Goal: Task Accomplishment & Management: Use online tool/utility

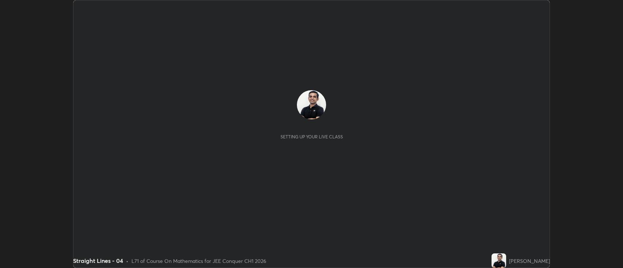
scroll to position [268, 623]
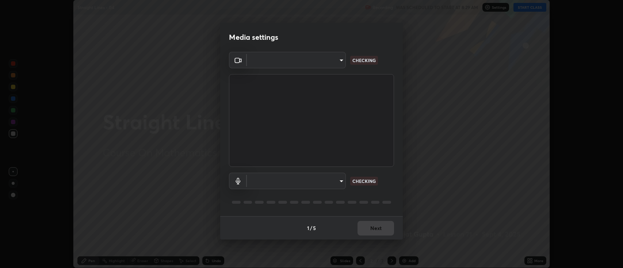
type input "2c539df44b605aa39b17bbacab34c2b800175de7e12b0f96efb5519cb0c2d180"
type input "default"
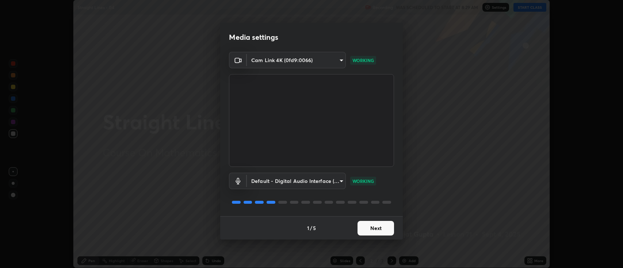
click at [378, 228] on button "Next" at bounding box center [375, 228] width 36 height 15
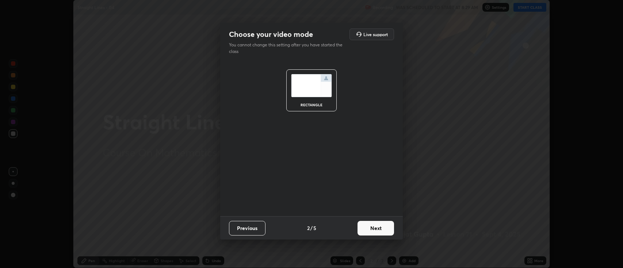
click at [378, 228] on button "Next" at bounding box center [375, 228] width 36 height 15
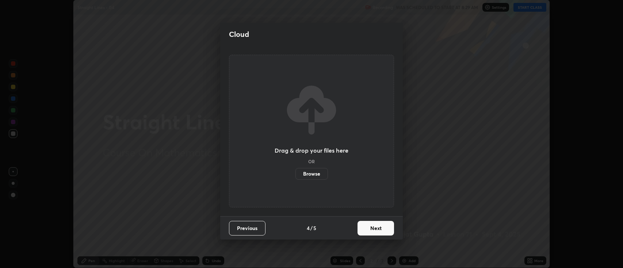
click at [379, 227] on button "Next" at bounding box center [375, 228] width 36 height 15
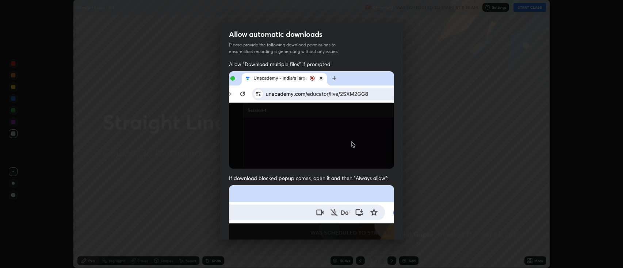
click at [378, 228] on img at bounding box center [311, 264] width 165 height 159
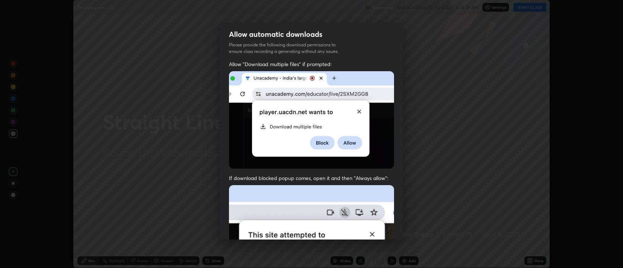
click at [381, 230] on img at bounding box center [311, 264] width 165 height 159
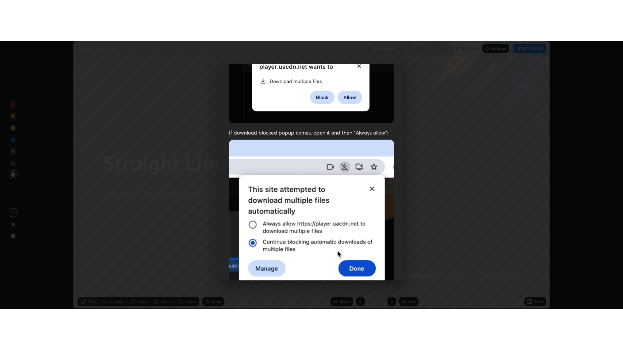
scroll to position [148, 0]
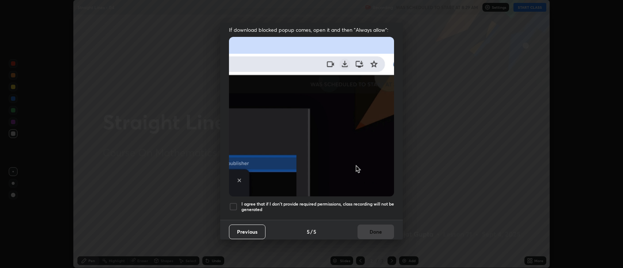
click at [272, 205] on h5 "I agree that if I don't provide required permissions, class recording will not …" at bounding box center [317, 206] width 153 height 11
click at [370, 229] on button "Done" at bounding box center [375, 231] width 36 height 15
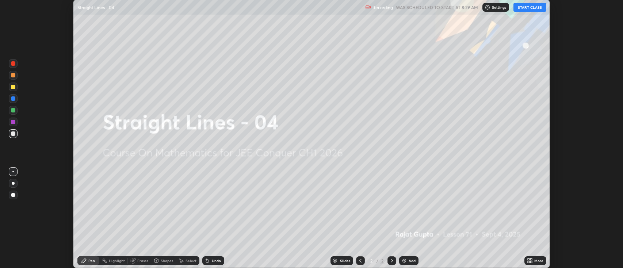
click at [527, 7] on button "START CLASS" at bounding box center [529, 7] width 33 height 9
click at [407, 260] on div "Add" at bounding box center [408, 260] width 19 height 9
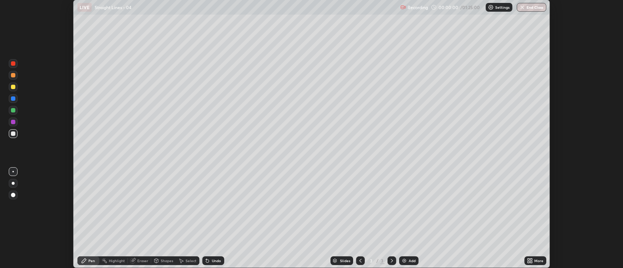
click at [536, 261] on div "More" at bounding box center [538, 261] width 9 height 4
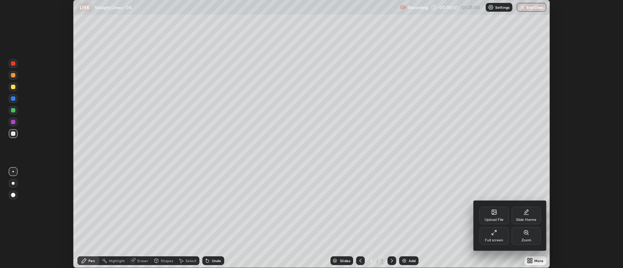
click at [485, 236] on div "Full screen" at bounding box center [493, 236] width 29 height 18
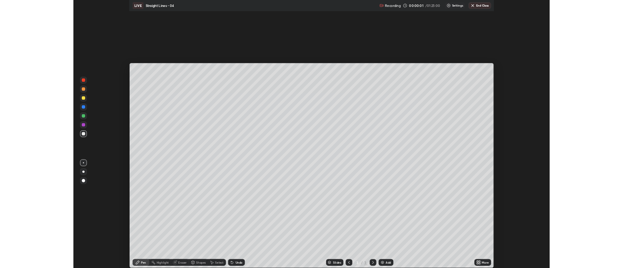
scroll to position [350, 623]
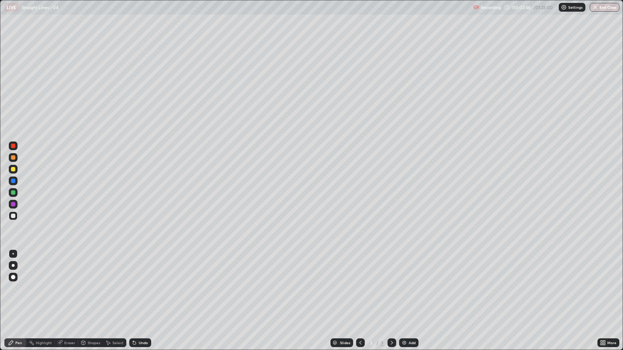
click at [119, 267] on div "Select" at bounding box center [117, 343] width 11 height 4
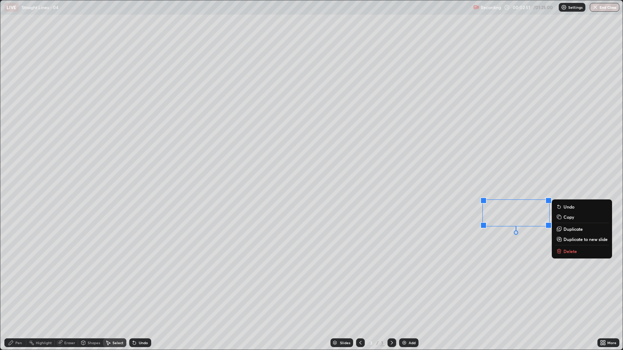
click at [570, 253] on p "Delete" at bounding box center [570, 251] width 14 height 6
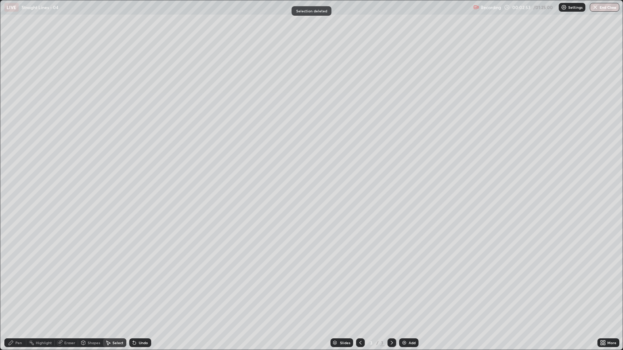
click at [20, 267] on div "Pen" at bounding box center [18, 343] width 7 height 4
click at [145, 267] on div "Undo" at bounding box center [143, 343] width 9 height 4
click at [71, 267] on div "Eraser" at bounding box center [69, 343] width 11 height 4
click at [14, 267] on div "Pen" at bounding box center [15, 343] width 22 height 9
click at [137, 267] on div "Undo" at bounding box center [140, 343] width 22 height 9
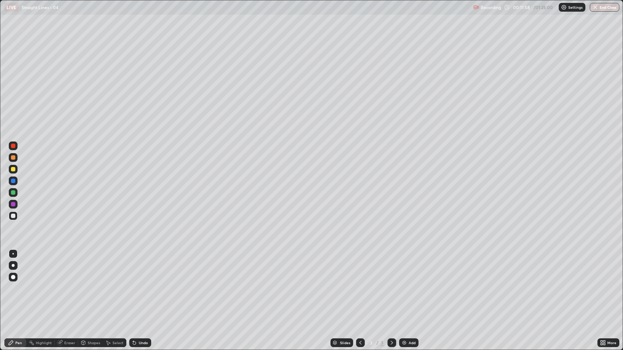
click at [409, 267] on div "Add" at bounding box center [411, 343] width 7 height 4
click at [71, 267] on div "Eraser" at bounding box center [69, 343] width 11 height 4
click at [14, 267] on icon at bounding box center [13, 318] width 6 height 6
click at [20, 267] on div "Pen" at bounding box center [18, 343] width 7 height 4
click at [69, 267] on div "Eraser" at bounding box center [69, 343] width 11 height 4
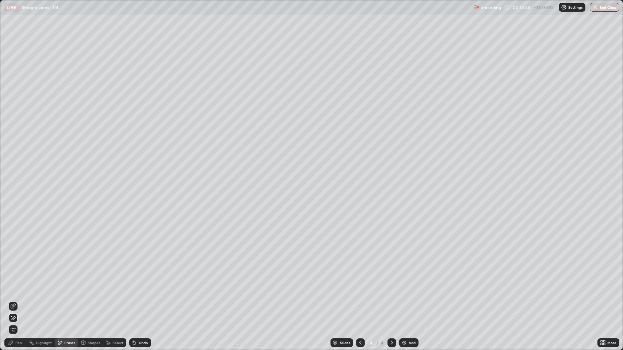
click at [20, 267] on div "Pen" at bounding box center [18, 343] width 7 height 4
click at [139, 267] on div "Undo" at bounding box center [143, 343] width 9 height 4
click at [134, 267] on icon at bounding box center [134, 343] width 3 height 3
click at [69, 267] on div "Eraser" at bounding box center [69, 343] width 11 height 4
click at [139, 267] on div "Undo" at bounding box center [140, 343] width 22 height 9
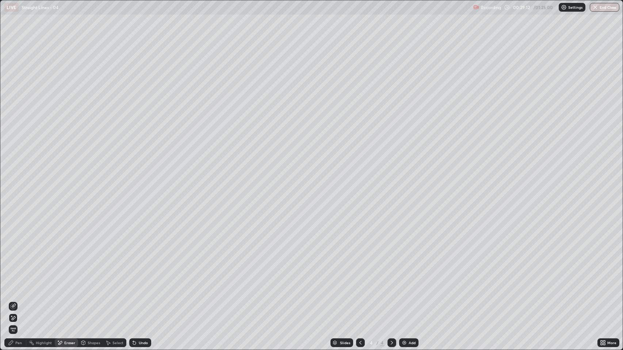
click at [141, 267] on div "Undo" at bounding box center [143, 343] width 9 height 4
click at [140, 267] on div "Undo" at bounding box center [143, 343] width 9 height 4
click at [142, 267] on div "Undo" at bounding box center [143, 343] width 9 height 4
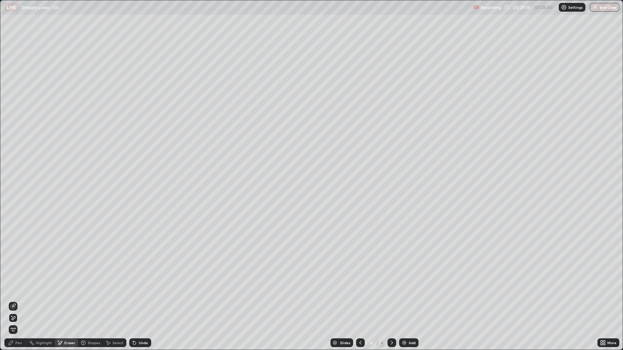
click at [140, 267] on div "Undo" at bounding box center [143, 343] width 9 height 4
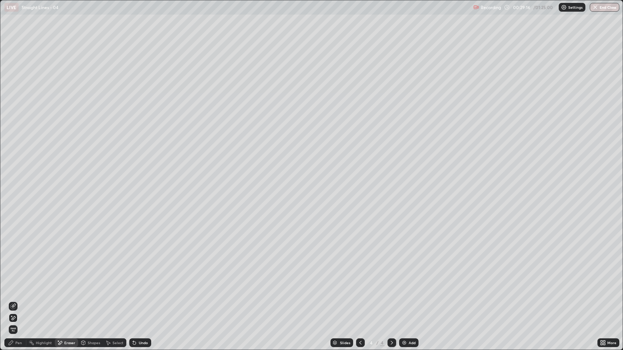
click at [139, 267] on div "Undo" at bounding box center [140, 343] width 22 height 9
click at [139, 267] on div "Undo" at bounding box center [143, 343] width 9 height 4
click at [140, 267] on div "Undo" at bounding box center [143, 343] width 9 height 4
click at [15, 267] on div "Pen" at bounding box center [15, 343] width 22 height 9
click at [143, 267] on div "Undo" at bounding box center [143, 343] width 9 height 4
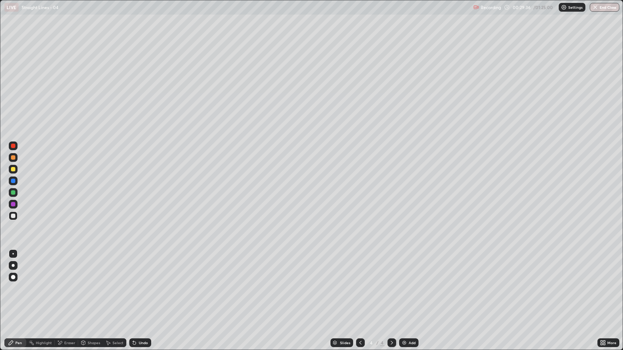
click at [145, 267] on div "Undo" at bounding box center [143, 343] width 9 height 4
click at [69, 267] on div "Eraser" at bounding box center [69, 343] width 11 height 4
click at [15, 267] on div "Pen" at bounding box center [15, 343] width 22 height 9
click at [65, 267] on div "Eraser" at bounding box center [69, 343] width 11 height 4
click at [19, 267] on div "Pen" at bounding box center [18, 343] width 7 height 4
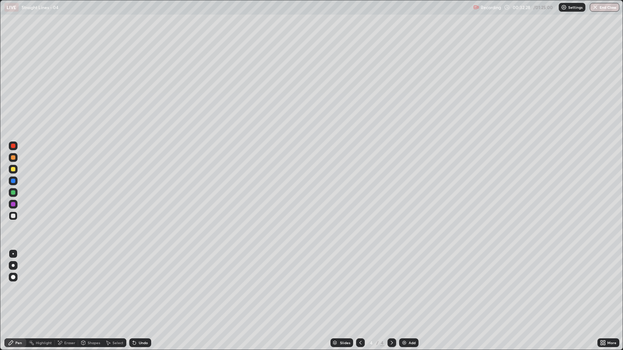
click at [408, 267] on div "Add" at bounding box center [411, 343] width 7 height 4
click at [142, 267] on div "Undo" at bounding box center [143, 343] width 9 height 4
click at [143, 267] on div "Undo" at bounding box center [143, 343] width 9 height 4
click at [145, 267] on div "Undo" at bounding box center [138, 343] width 25 height 15
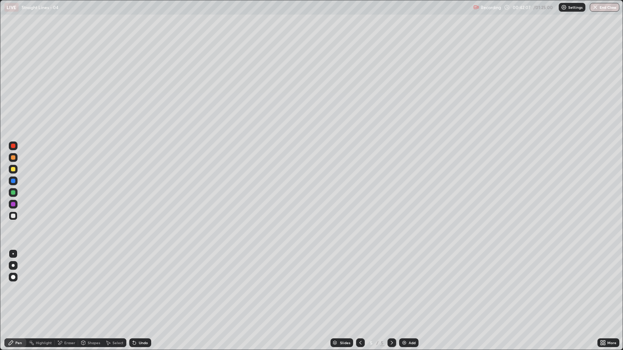
click at [407, 267] on div "Add" at bounding box center [408, 343] width 19 height 9
click at [411, 267] on div "Add" at bounding box center [411, 343] width 7 height 4
click at [69, 267] on div "Eraser" at bounding box center [66, 343] width 23 height 15
click at [20, 267] on div "Pen" at bounding box center [18, 343] width 7 height 4
click at [407, 267] on div "Add" at bounding box center [408, 343] width 19 height 9
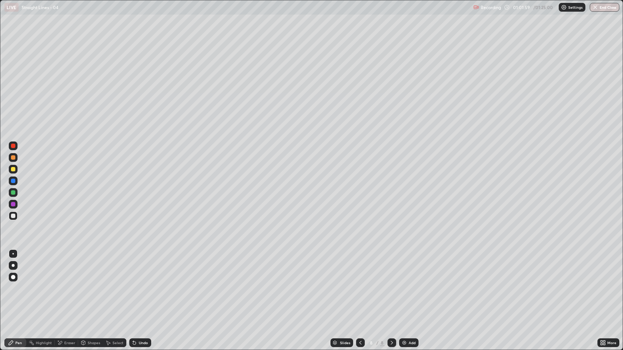
click at [143, 267] on div "Undo" at bounding box center [143, 343] width 9 height 4
click at [408, 267] on div "Add" at bounding box center [411, 343] width 7 height 4
click at [405, 267] on img at bounding box center [404, 343] width 6 height 6
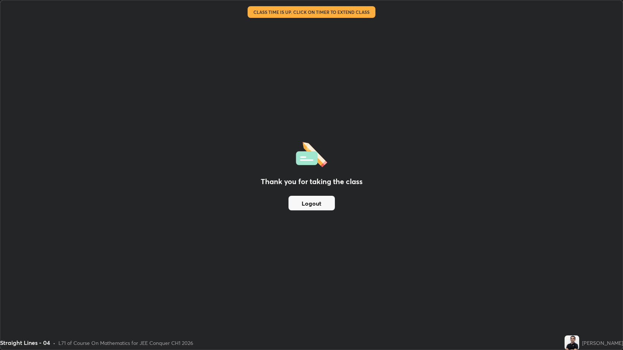
click at [320, 200] on button "Logout" at bounding box center [311, 203] width 46 height 15
click at [318, 203] on button "Logout" at bounding box center [311, 203] width 46 height 15
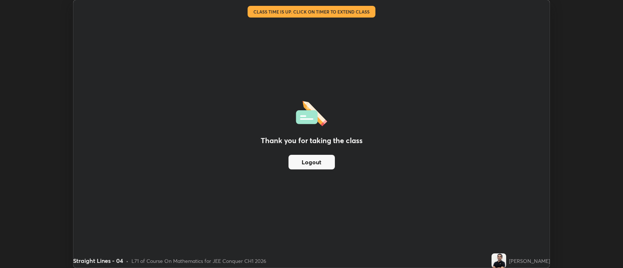
scroll to position [36222, 35868]
